Goal: Transaction & Acquisition: Purchase product/service

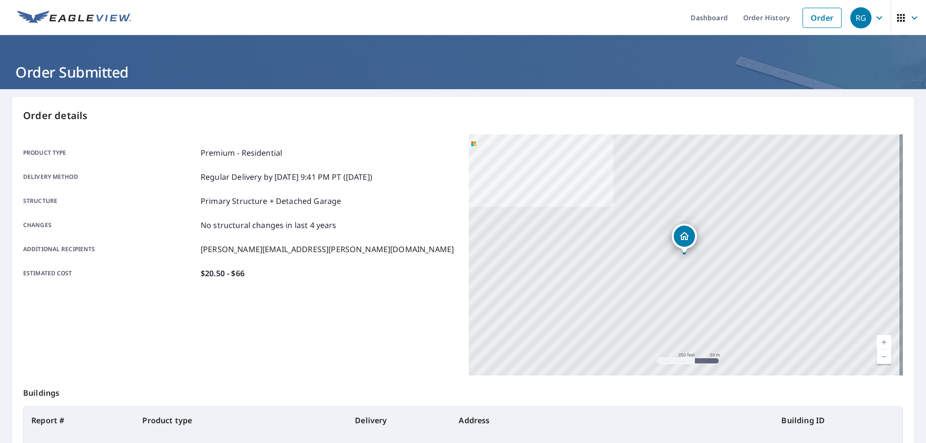
scroll to position [124, 0]
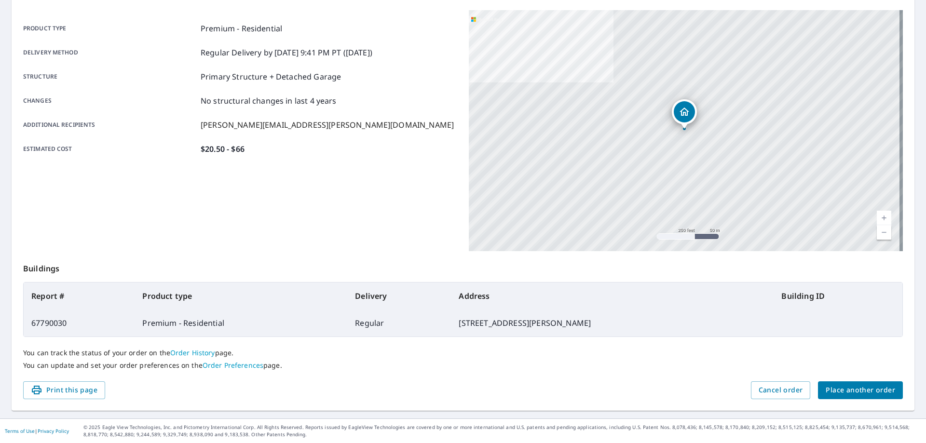
click at [841, 394] on span "Place another order" at bounding box center [860, 390] width 69 height 12
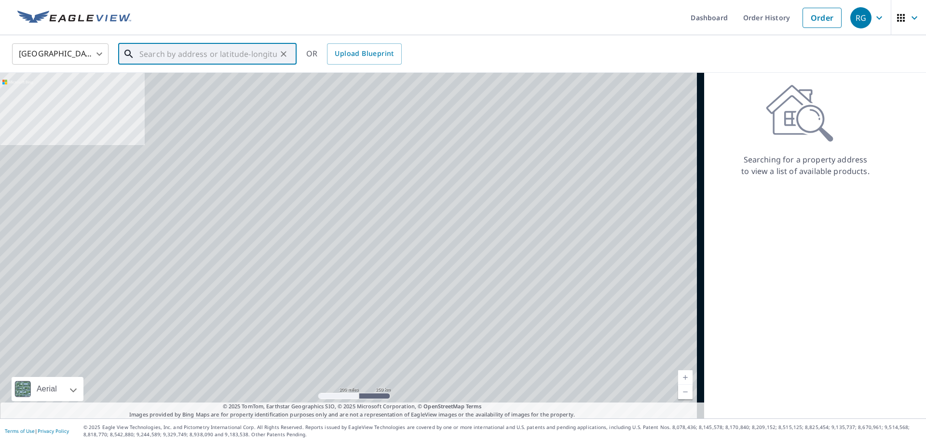
click at [198, 54] on input "text" at bounding box center [207, 54] width 137 height 27
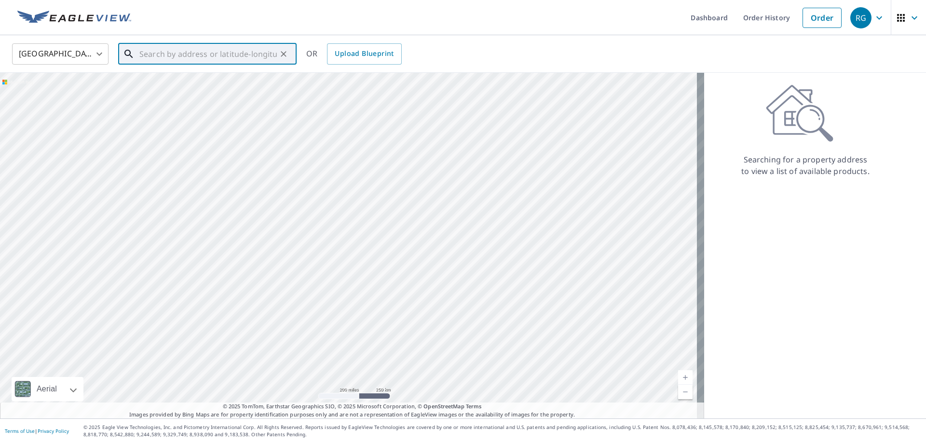
paste input "[STREET_ADDRESS]"
click at [218, 91] on p "[GEOGRAPHIC_DATA], AZ 85028" at bounding box center [212, 93] width 151 height 10
type input "[STREET_ADDRESS]"
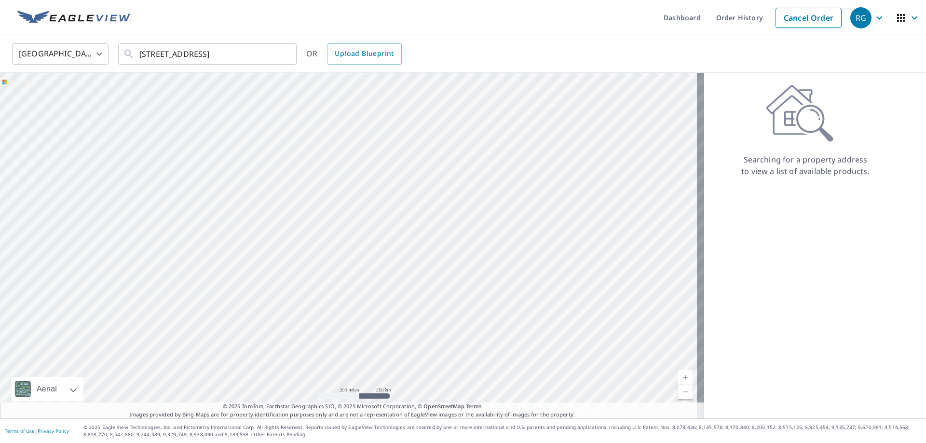
scroll to position [0, 0]
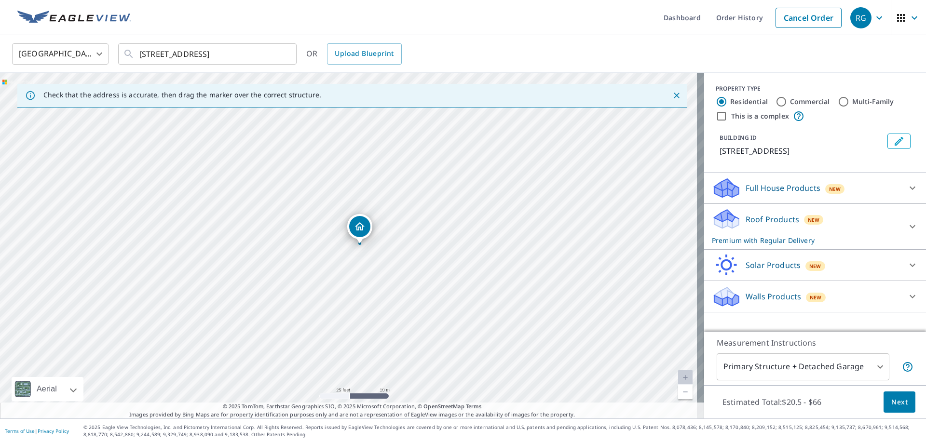
drag, startPoint x: 302, startPoint y: 248, endPoint x: 312, endPoint y: 246, distance: 9.9
click at [312, 246] on div "[STREET_ADDRESS]" at bounding box center [352, 246] width 704 height 346
click at [894, 404] on span "Next" at bounding box center [899, 402] width 16 height 12
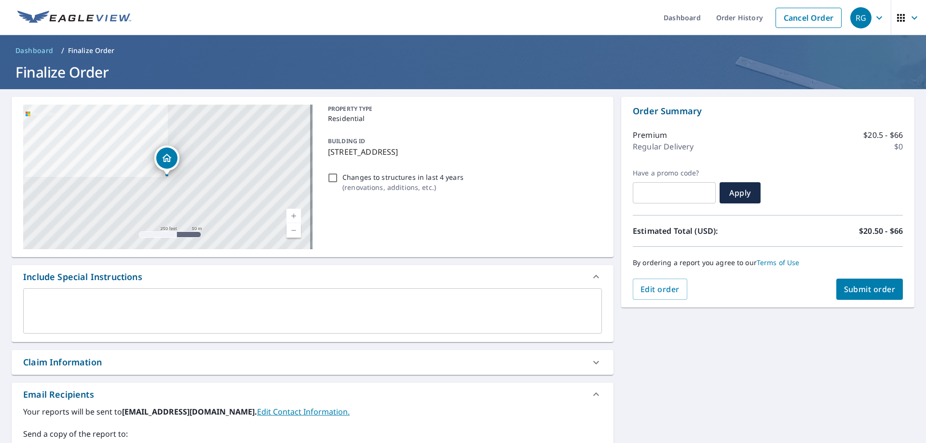
click at [204, 307] on textarea at bounding box center [312, 311] width 565 height 27
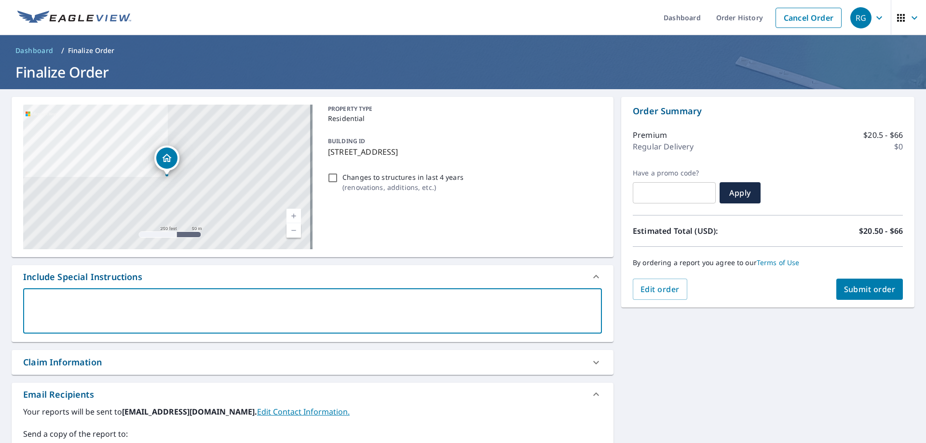
type textarea "P"
type textarea "x"
type textarea "Pl"
type textarea "x"
type textarea "Ple"
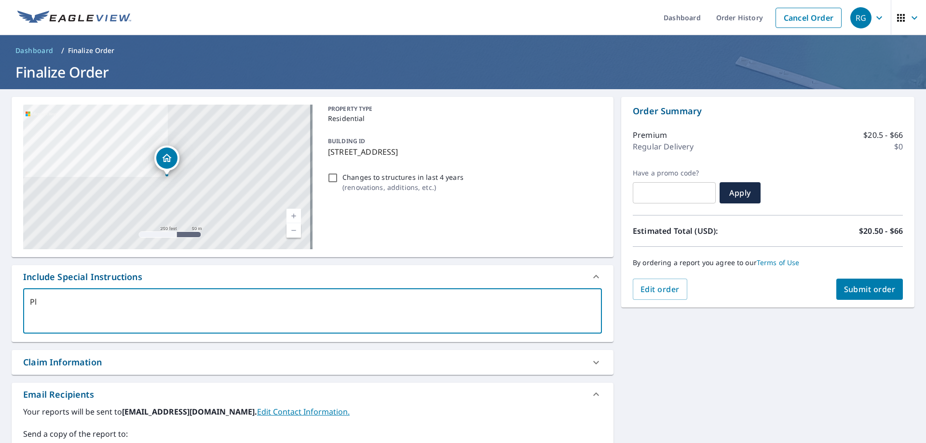
type textarea "x"
type textarea "Plea"
type textarea "x"
type textarea "Pleas"
type textarea "x"
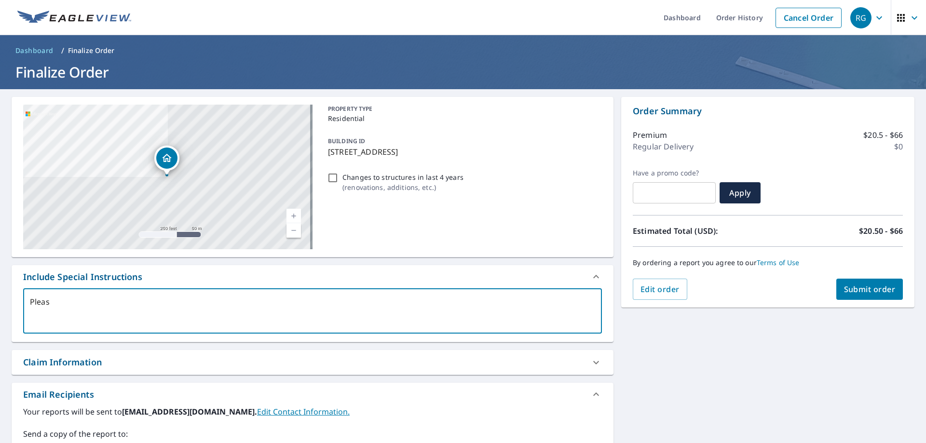
type textarea "Please"
type textarea "x"
type textarea "Please"
type textarea "x"
type textarea "Please i"
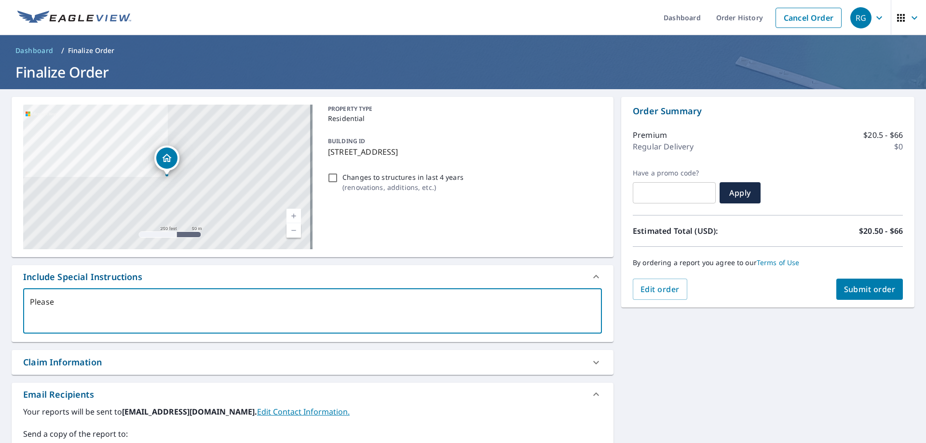
type textarea "x"
type textarea "Please in"
type textarea "x"
type textarea "Please inc"
type textarea "x"
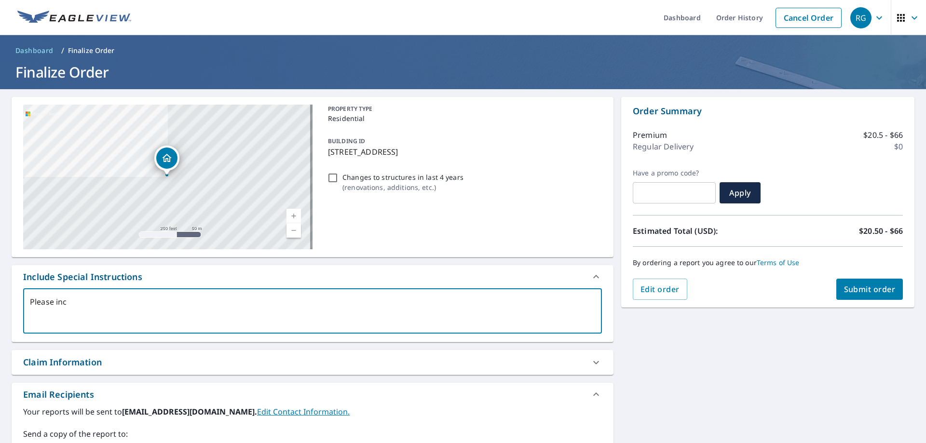
type textarea "Please incl"
type textarea "x"
type textarea "Please inclu"
type textarea "x"
type textarea "Please includ"
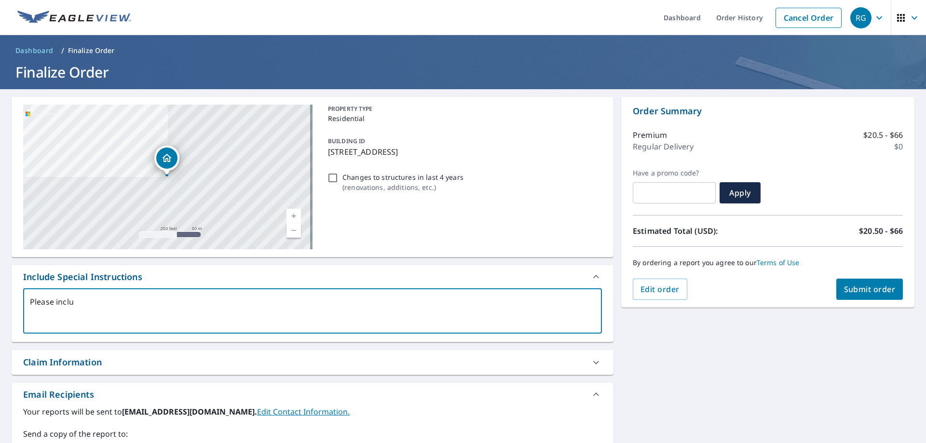
type textarea "x"
type textarea "Please include"
type textarea "x"
type textarea "Please include"
type textarea "x"
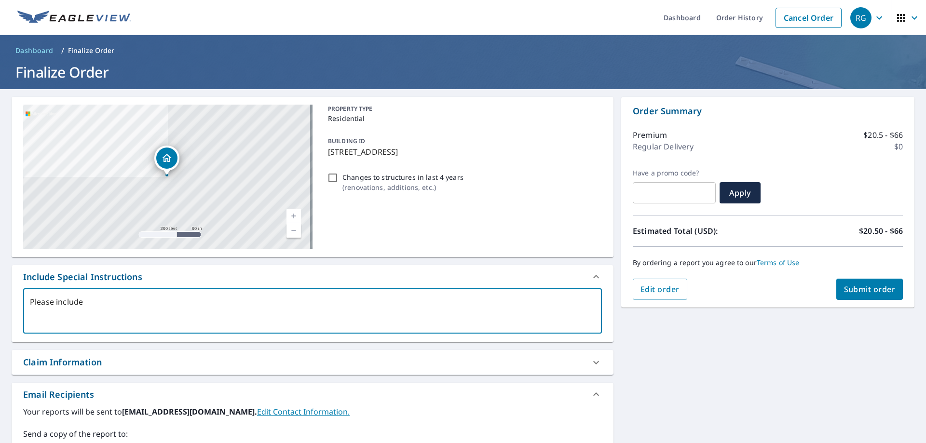
type textarea "Please include s"
type textarea "x"
type textarea "Please include sh"
type textarea "x"
type textarea "Please include she"
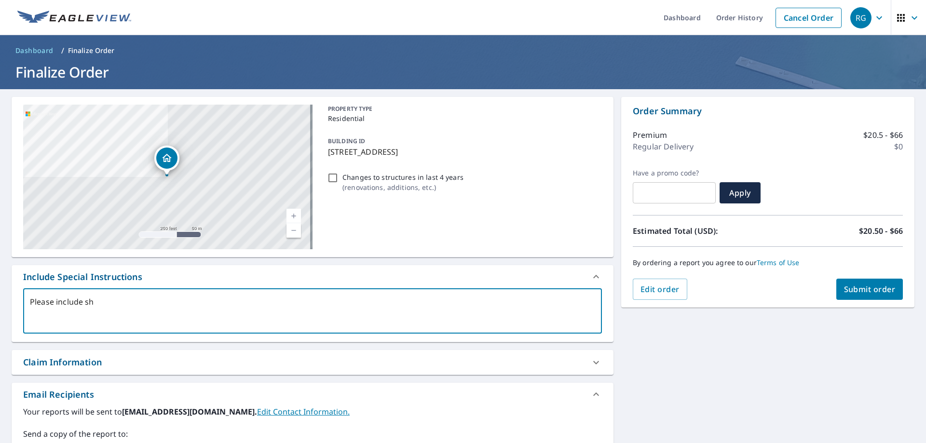
type textarea "x"
type textarea "Please include shed"
type textarea "x"
type textarea "Please include shed"
type textarea "x"
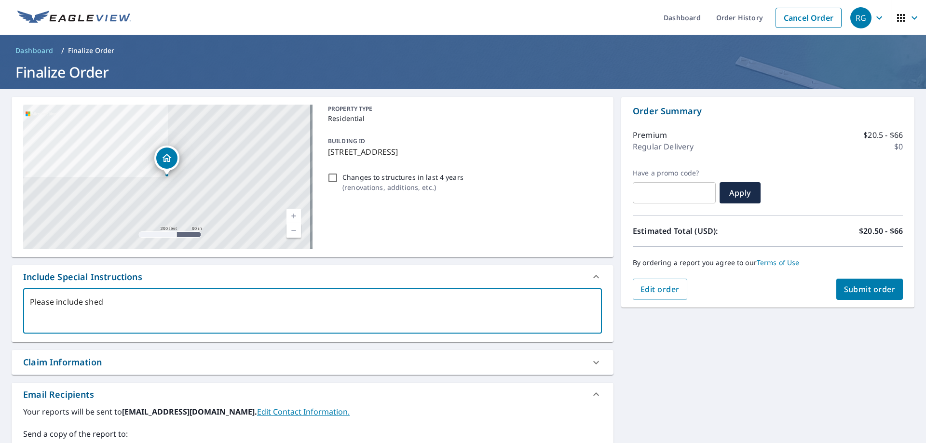
type textarea "Please include shed i"
type textarea "x"
type textarea "Please include shed in"
type textarea "x"
type textarea "Please include shed in"
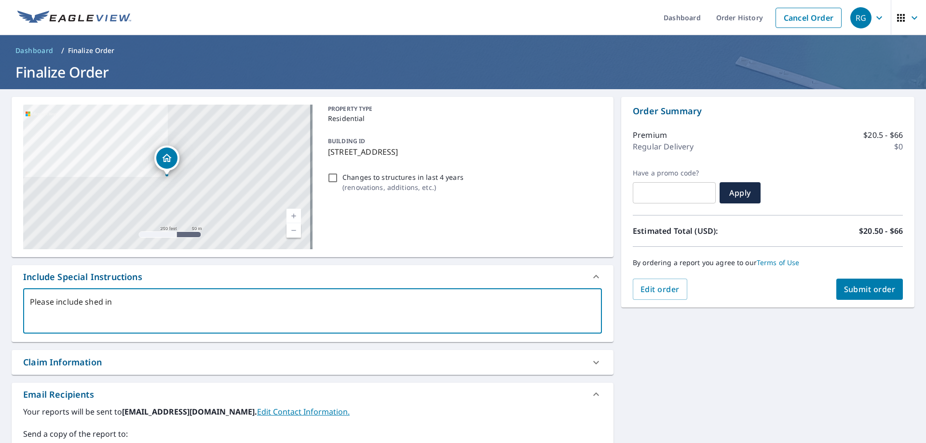
type textarea "x"
type textarea "Please include shed in t"
type textarea "x"
type textarea "Please include shed in th"
type textarea "x"
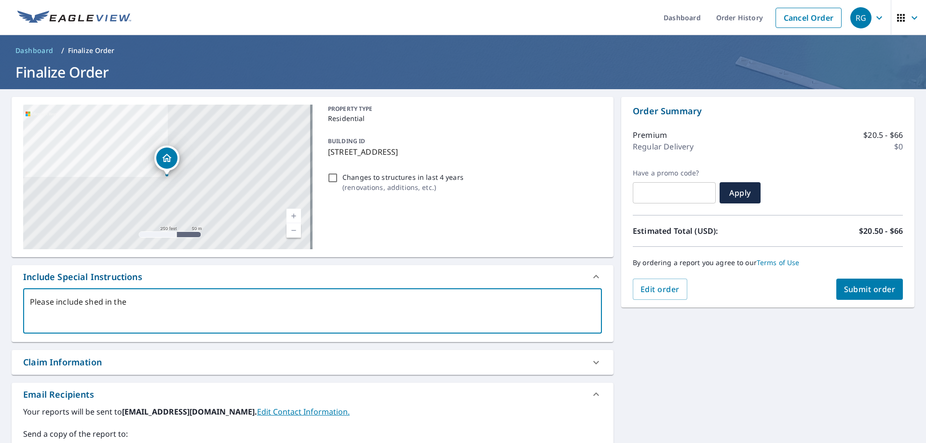
type textarea "Please include shed in the"
type textarea "x"
type textarea "Please include shed in the b"
type textarea "x"
type textarea "Please include shed in the ba"
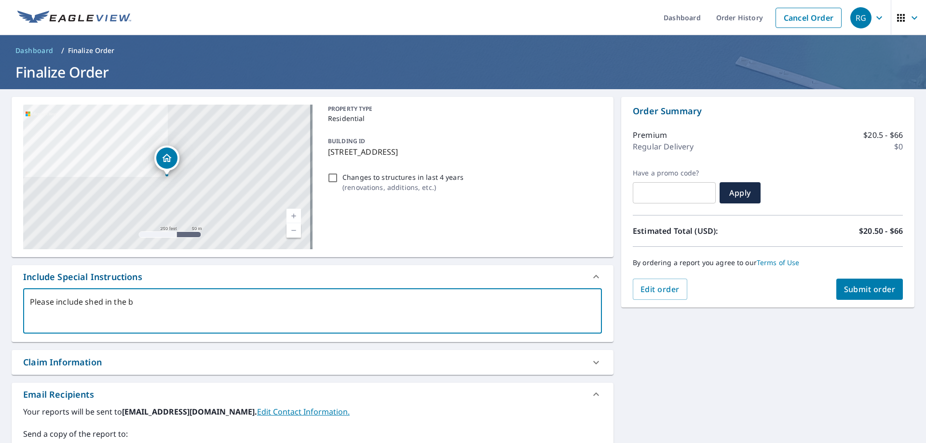
type textarea "x"
type textarea "Please include shed in the bac"
type textarea "x"
type textarea "Please include shed in the back"
type textarea "x"
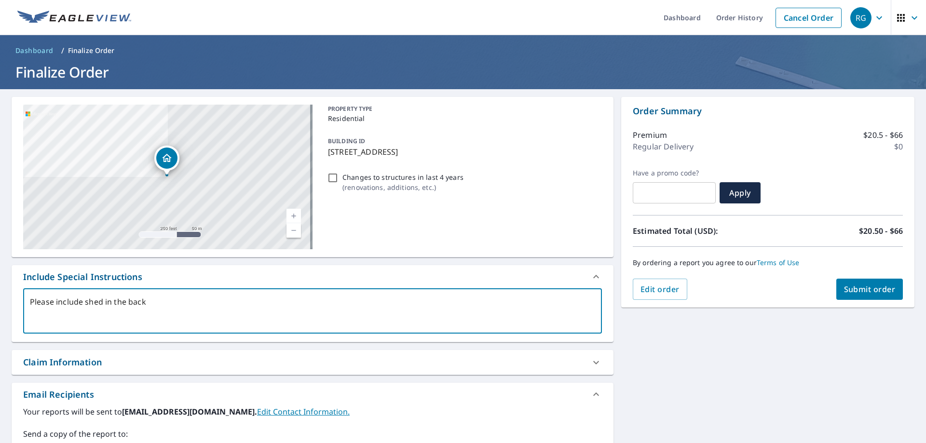
type textarea "Please include shed in the back"
type textarea "x"
type textarea "Please include shed in the back o"
type textarea "x"
type textarea "Please include shed in the back of"
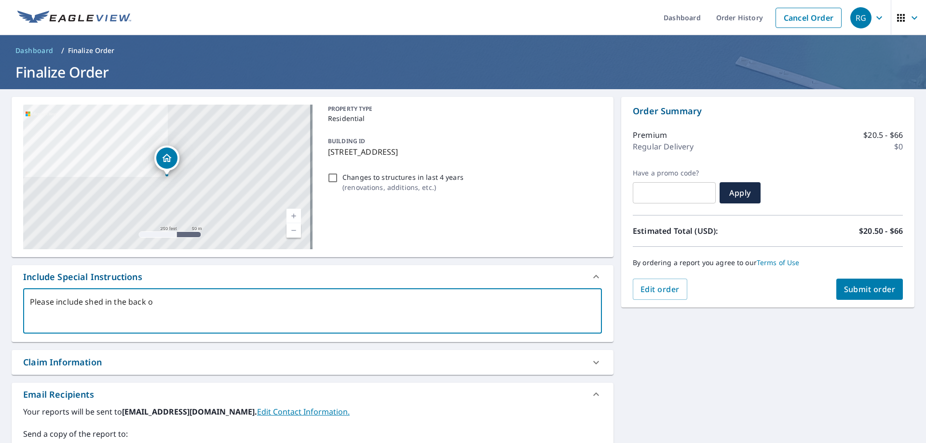
type textarea "x"
type textarea "Please include shed in the back of"
type textarea "x"
type textarea "Please include shed in the back of t"
type textarea "x"
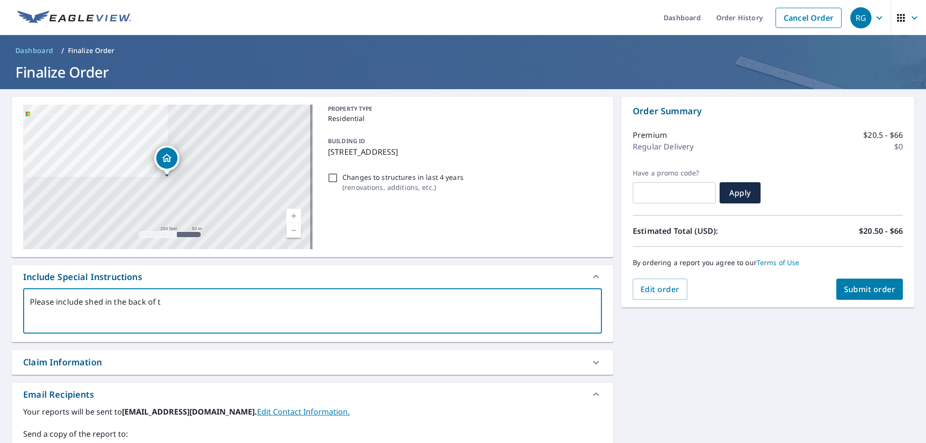
type textarea "Please include shed in the back of th"
type textarea "x"
type textarea "Please include shed in the back of the"
type textarea "x"
type textarea "Please include shed in the back of the"
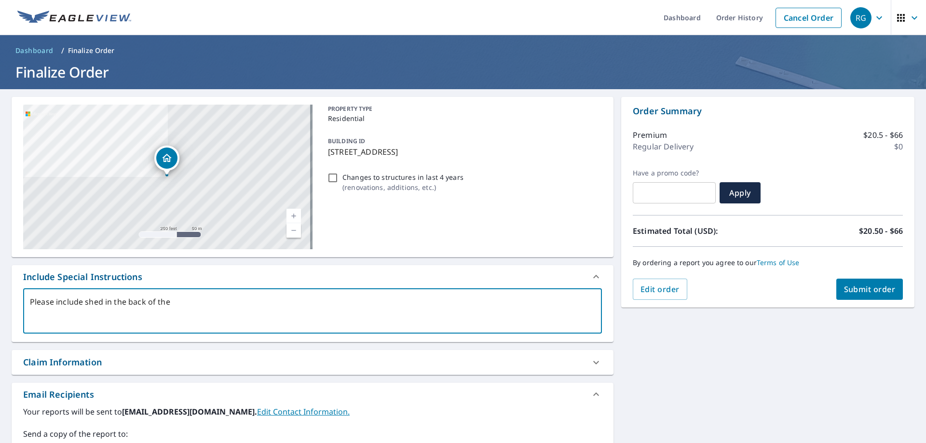
type textarea "x"
type textarea "Please include shed in the back of the p"
type textarea "x"
type textarea "Please include shed in the back of the pr"
type textarea "x"
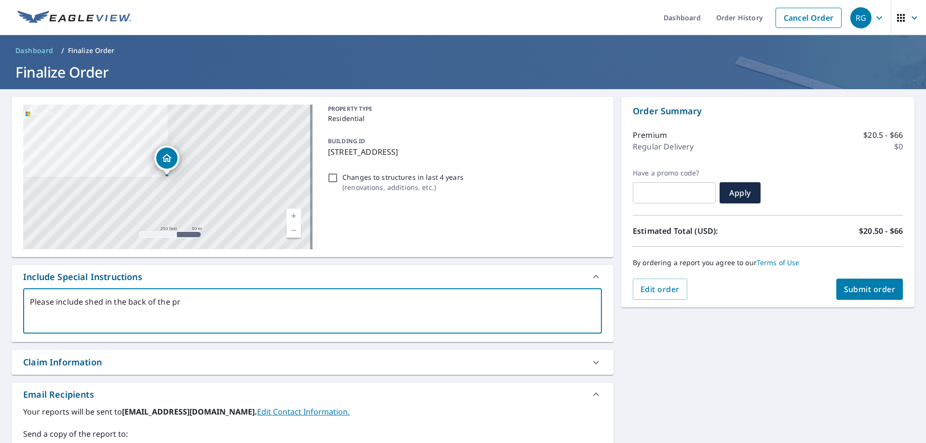
type textarea "Please include shed in the back of the pro"
type textarea "x"
type textarea "Please include shed in the back of the prop"
type textarea "x"
type textarea "Please include shed in the back of the prope"
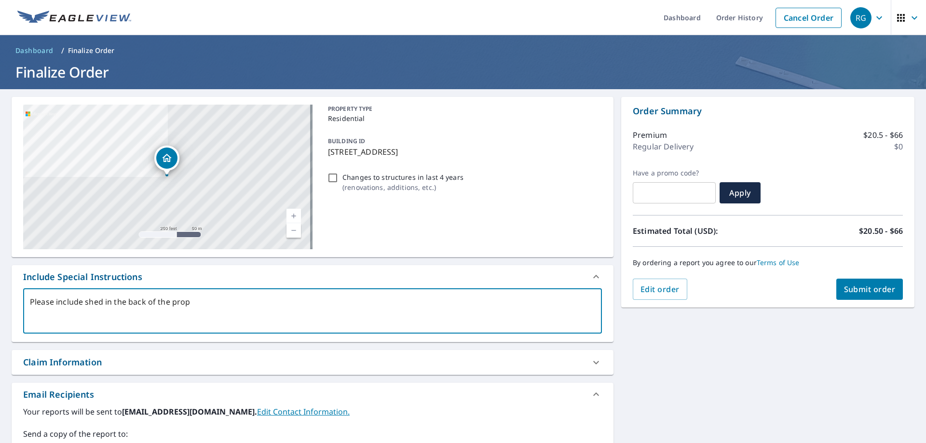
type textarea "x"
type textarea "Please include shed in the back of the proper"
type textarea "x"
type textarea "Please include shed in the back of the properi"
type textarea "x"
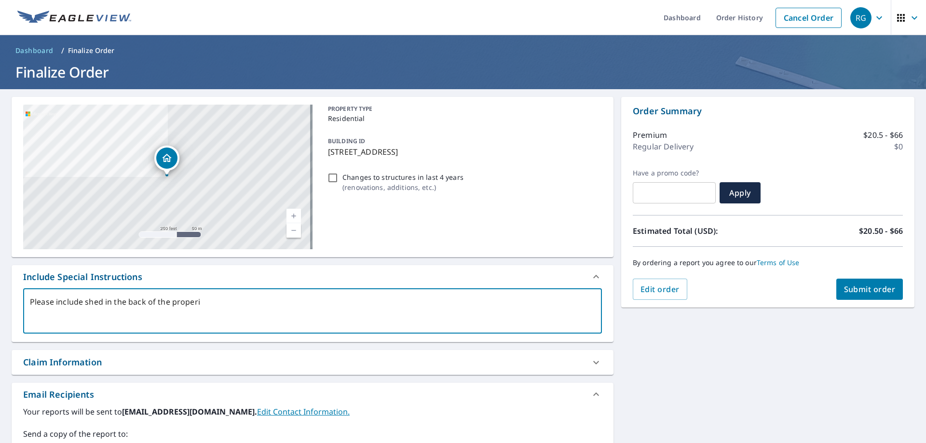
type textarea "Please include shed in the back of the proper"
type textarea "x"
type textarea "Please include shed in the back of the propert"
type textarea "x"
type textarea "Please include shed in the back of the property"
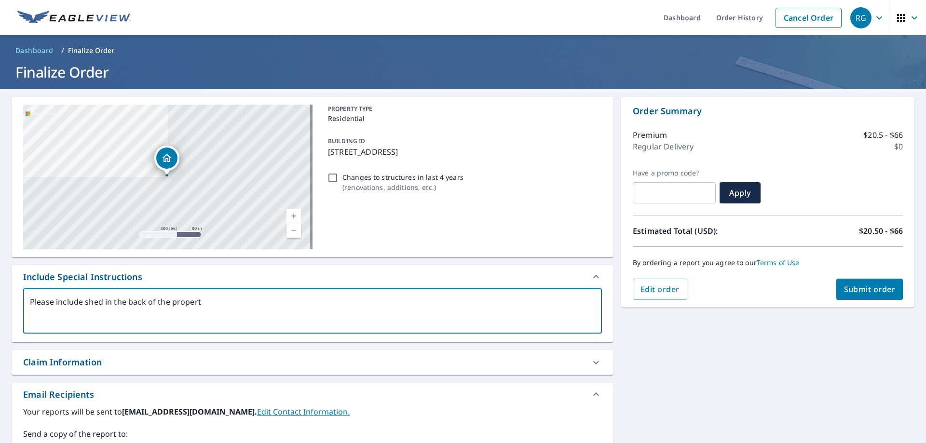
type textarea "x"
type textarea "Please include shed in the back of the property"
type textarea "x"
type textarea "Please include shed in the back of the property"
click at [883, 295] on button "Submit order" at bounding box center [869, 289] width 67 height 21
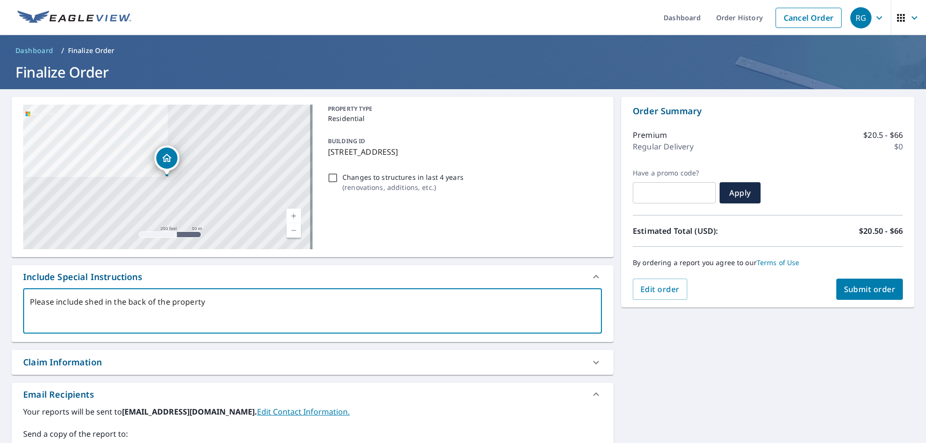
type textarea "x"
